Goal: Information Seeking & Learning: Learn about a topic

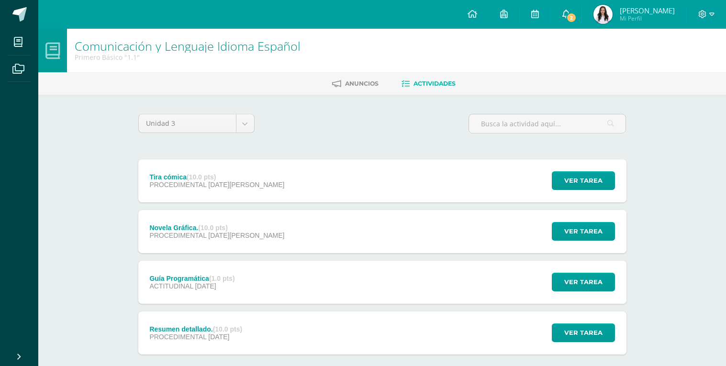
click at [578, 24] on link "2" at bounding box center [566, 14] width 31 height 29
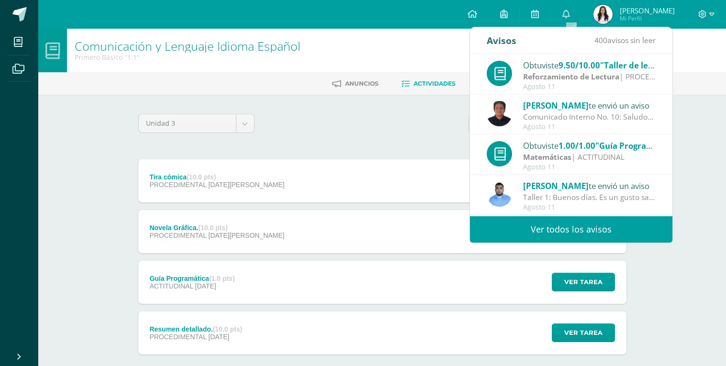
click at [570, 68] on span "9.50/10.00" at bounding box center [580, 65] width 42 height 11
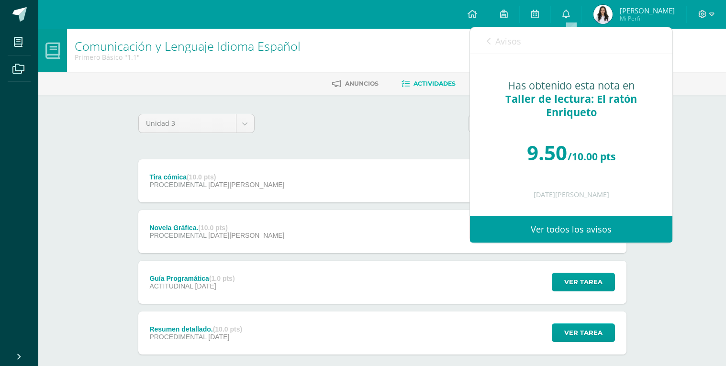
scroll to position [51, 0]
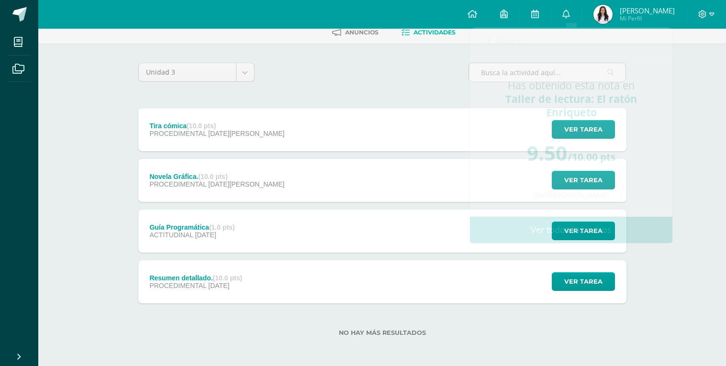
click at [348, 89] on div "Unidad 3 Unidad 1 Unidad 2 Unidad 3" at bounding box center [383, 76] width 496 height 27
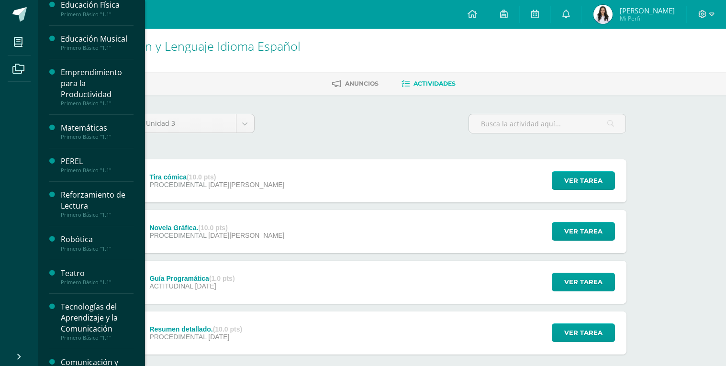
scroll to position [287, 0]
click at [82, 198] on div "Reforzamiento de Lectura" at bounding box center [97, 200] width 73 height 22
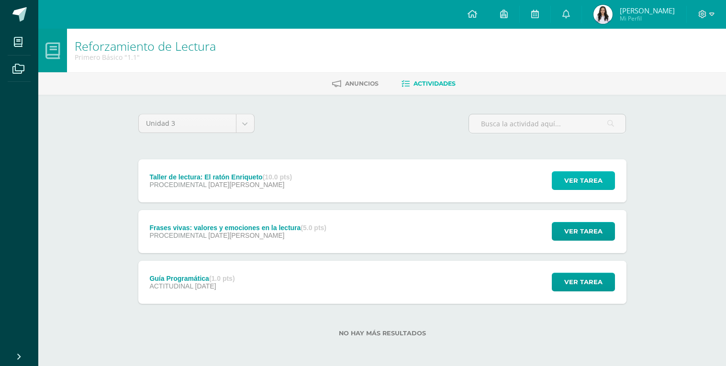
click at [605, 175] on button "Ver tarea" at bounding box center [583, 180] width 63 height 19
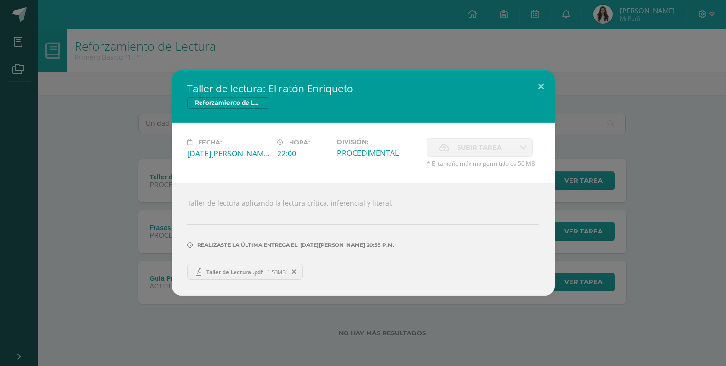
click at [256, 278] on link "Taller de Lectura .pdf 1.53MB" at bounding box center [245, 272] width 116 height 16
click at [542, 92] on button at bounding box center [541, 86] width 27 height 33
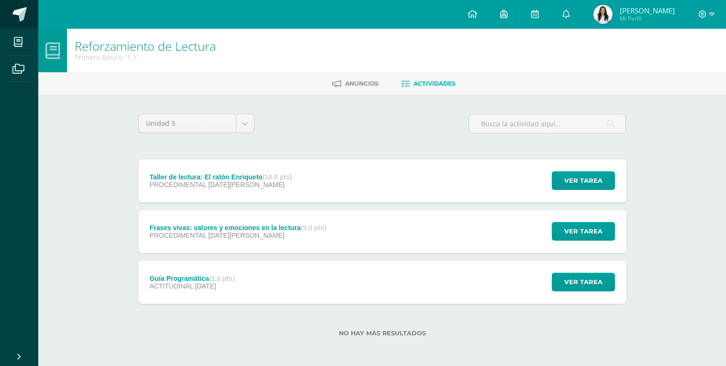
click at [13, 2] on link at bounding box center [19, 14] width 38 height 29
